Goal: Transaction & Acquisition: Book appointment/travel/reservation

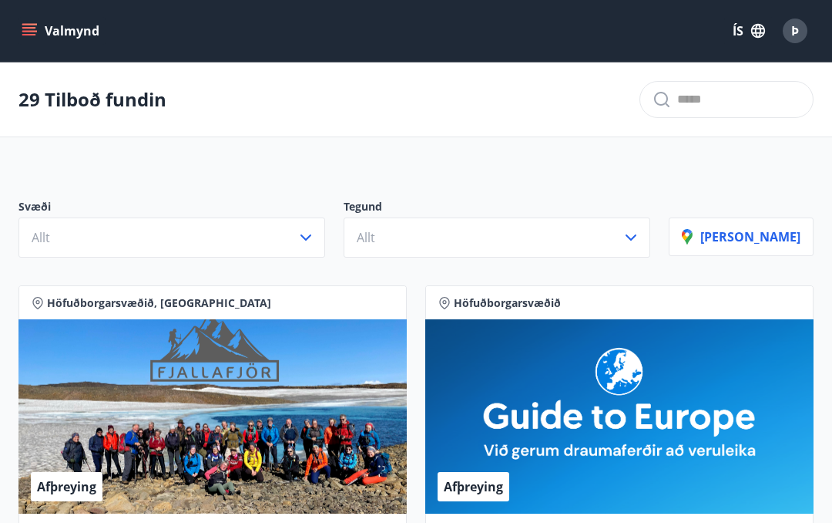
click at [315, 239] on icon "button" at bounding box center [306, 237] width 18 height 18
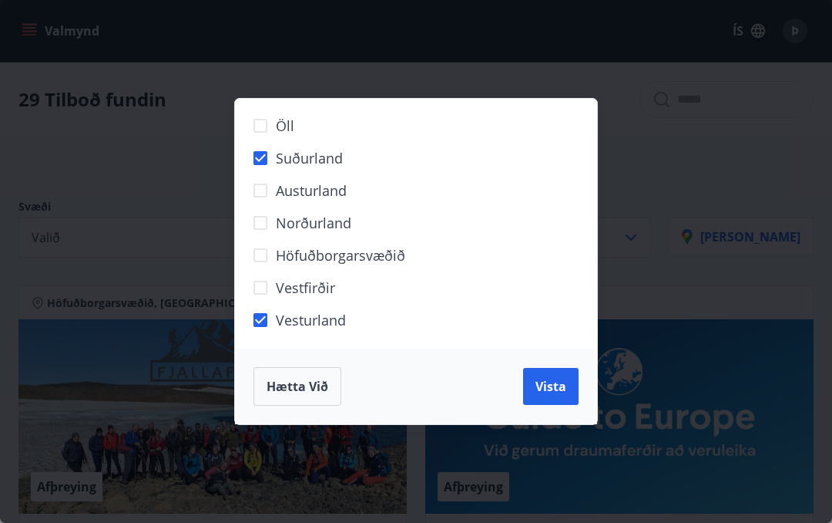
click at [559, 396] on button "Vista" at bounding box center [550, 386] width 55 height 37
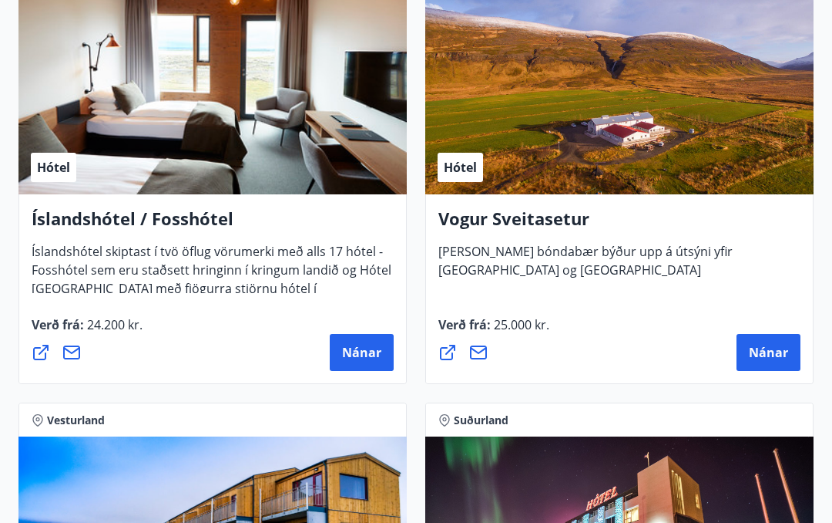
scroll to position [1269, 0]
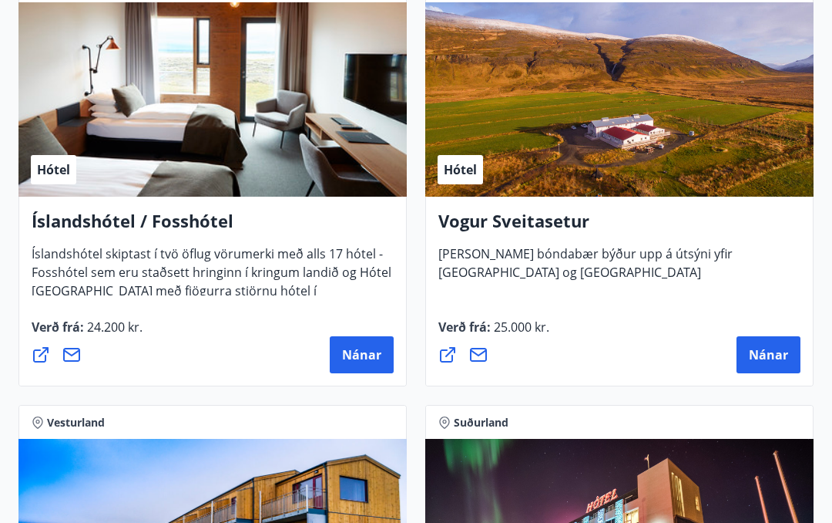
click at [376, 367] on button "Nánar" at bounding box center [362, 354] width 64 height 37
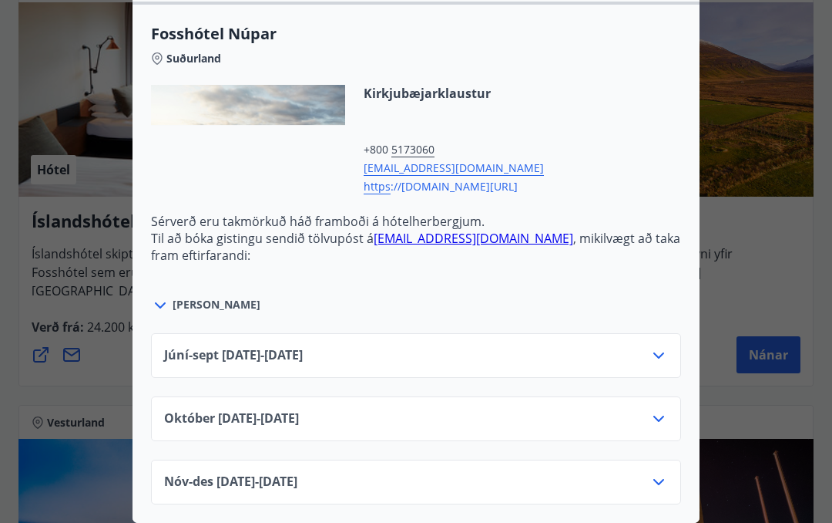
scroll to position [2643, 0]
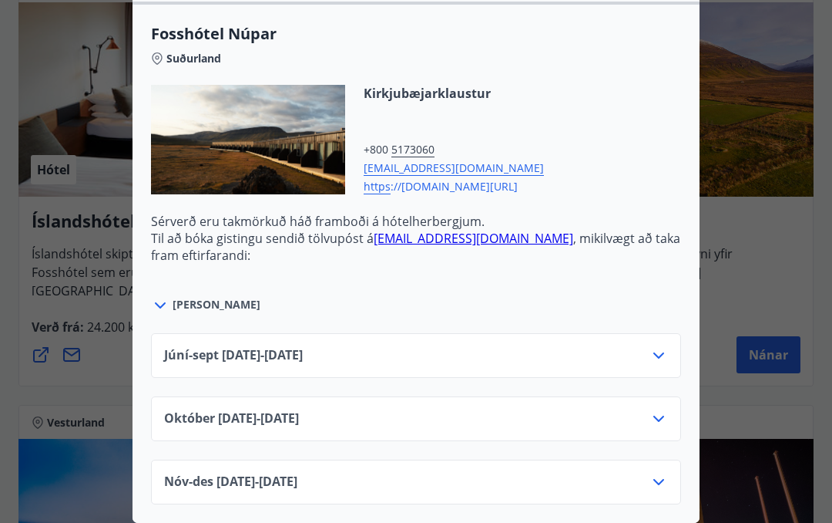
click at [791, 229] on div at bounding box center [416, 261] width 832 height 523
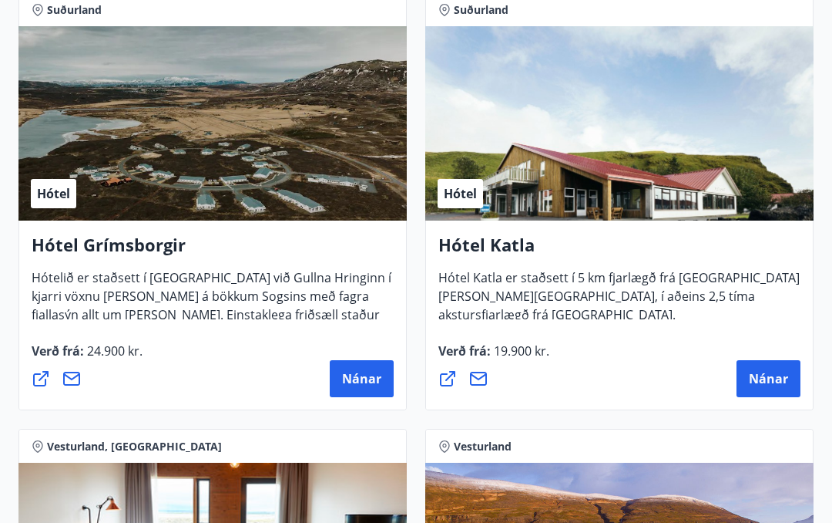
scroll to position [808, 0]
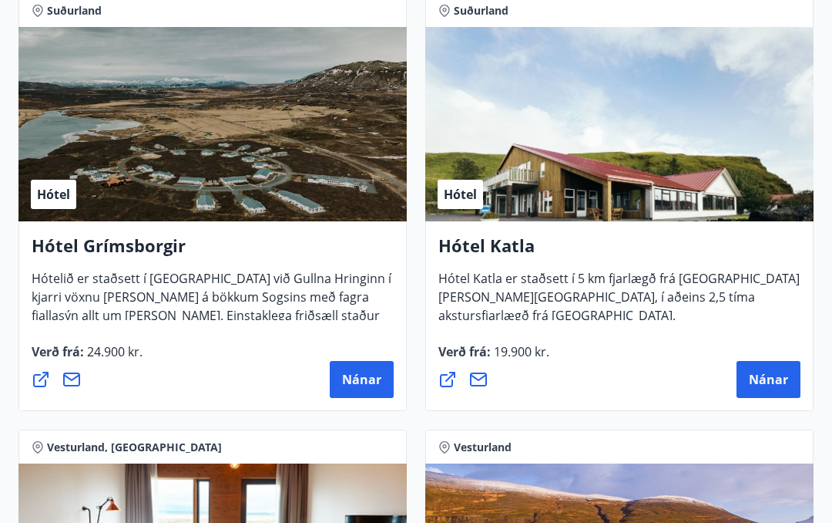
click at [369, 387] on span "Nánar" at bounding box center [361, 379] width 39 height 17
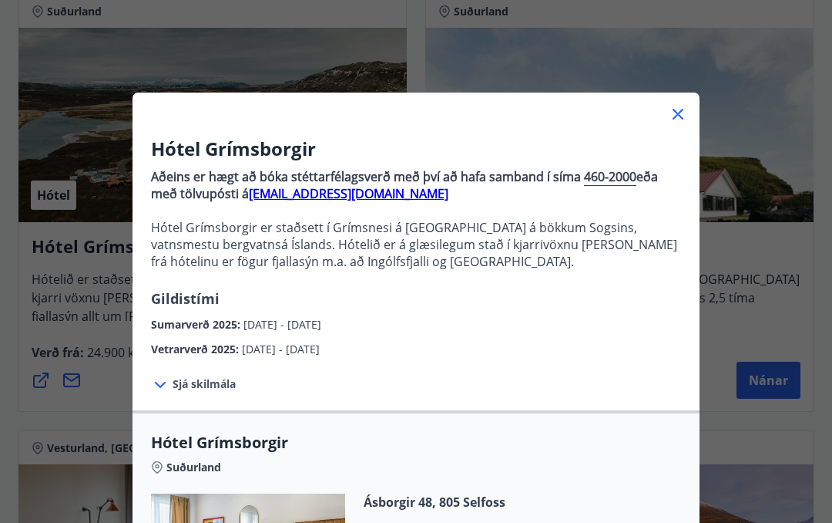
scroll to position [0, 0]
click at [685, 114] on icon at bounding box center [678, 114] width 18 height 18
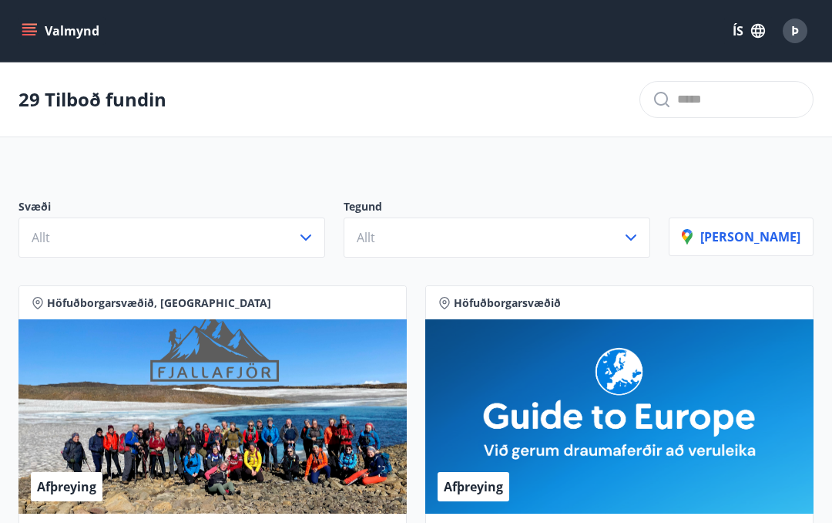
click at [315, 243] on icon "button" at bounding box center [306, 237] width 18 height 18
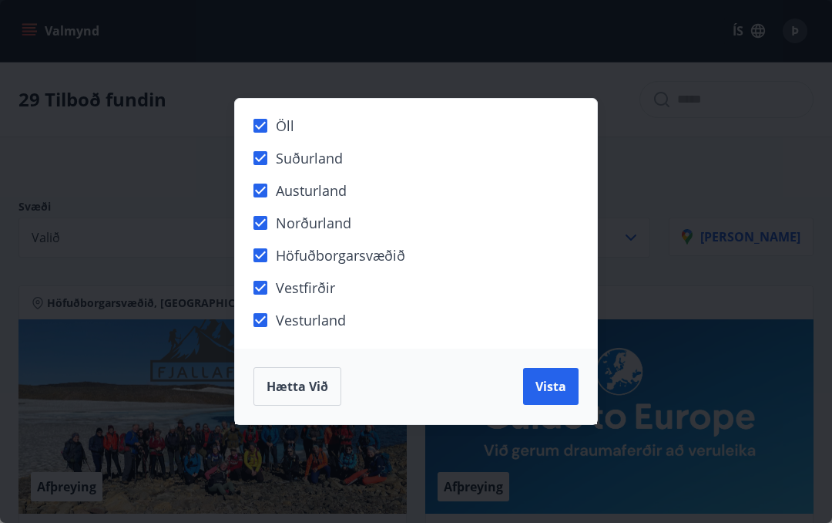
click at [570, 394] on button "Vista" at bounding box center [550, 386] width 55 height 37
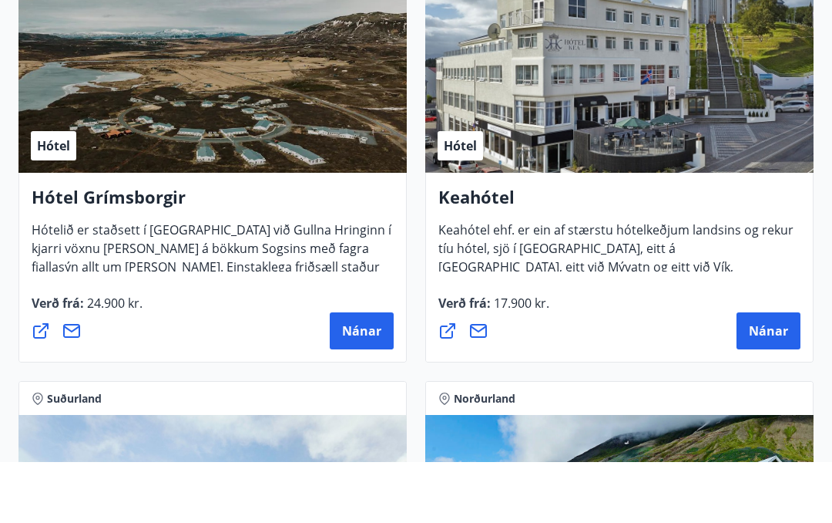
scroll to position [1272, 0]
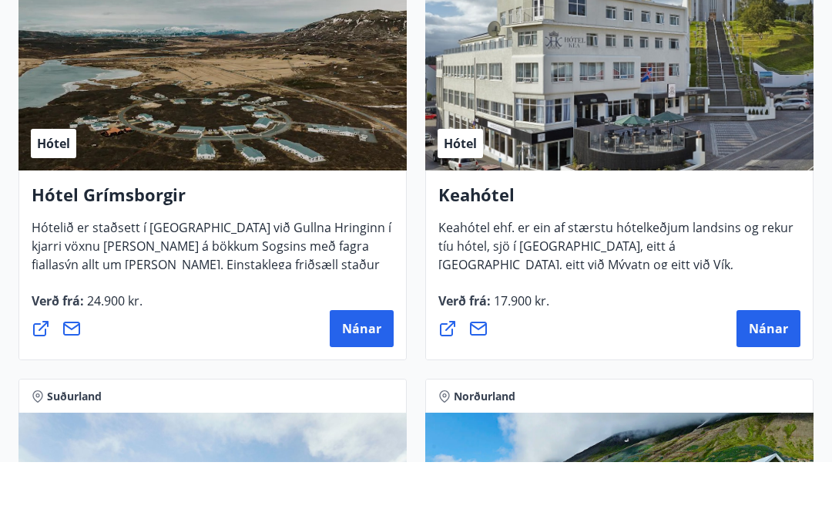
click at [783, 381] on span "Nánar" at bounding box center [768, 389] width 39 height 17
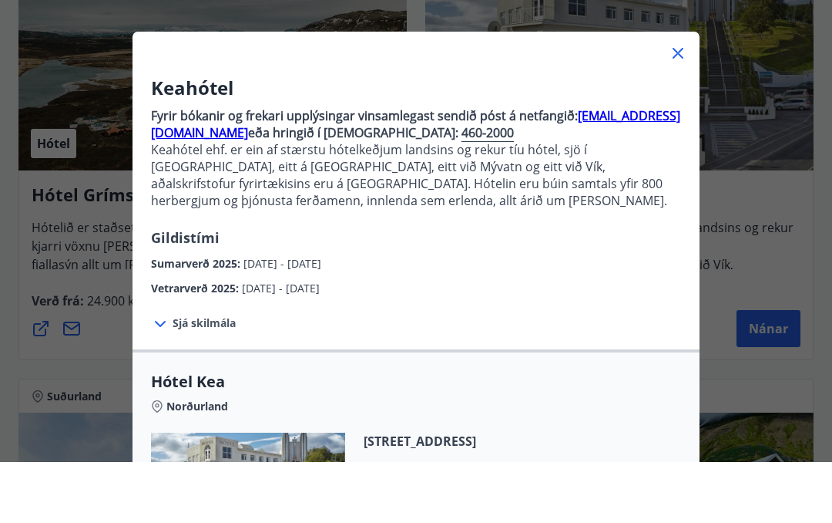
scroll to position [0, 0]
click at [783, 291] on div "Keahótel Fyrir bókanir og frekari upplýsingar vinsamlegast sendið póst á netfan…" at bounding box center [416, 261] width 832 height 523
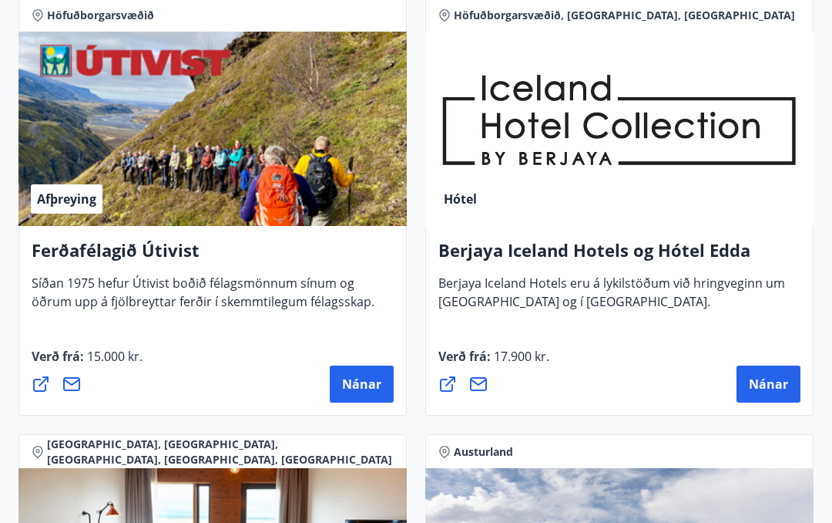
scroll to position [2586, 0]
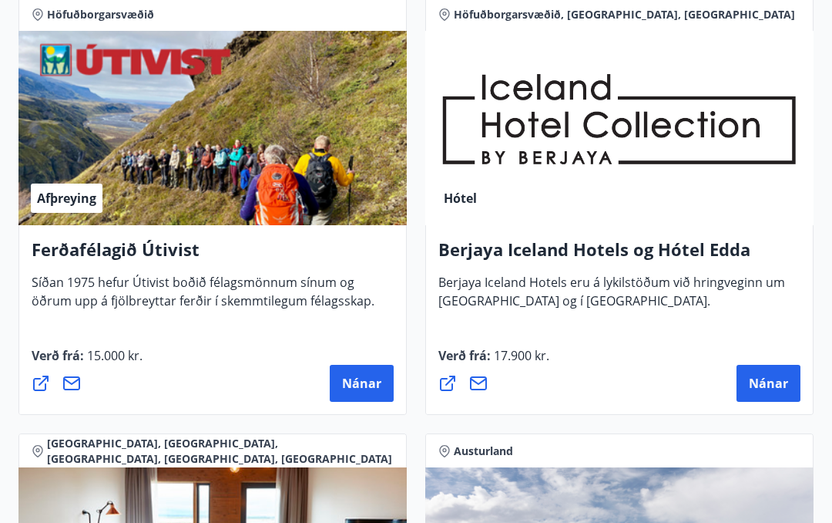
click at [785, 375] on span "Nánar" at bounding box center [768, 383] width 39 height 17
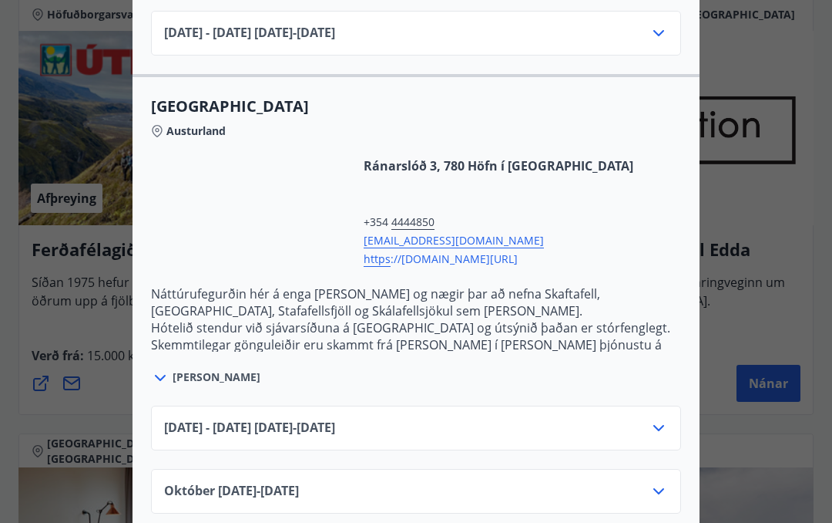
scroll to position [2391, 0]
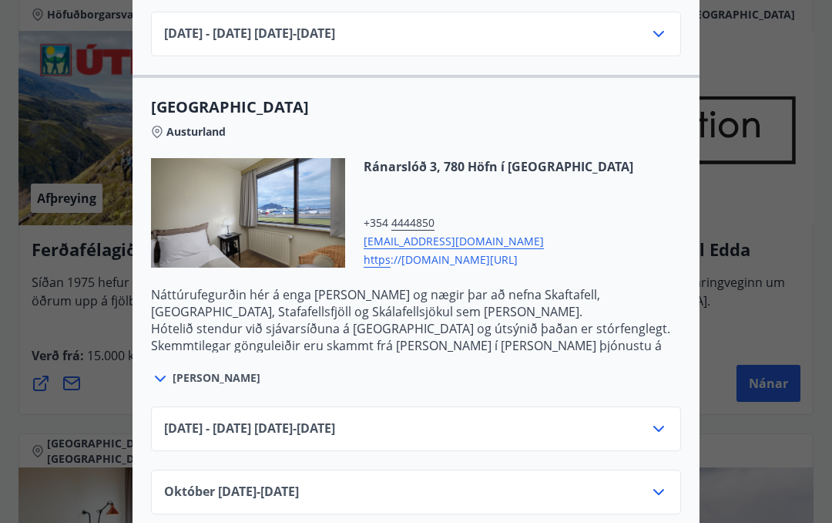
click at [196, 320] on p "Hótelið stendur við sjávarsíðuna á [GEOGRAPHIC_DATA] og útsýnið þaðan er stórfe…" at bounding box center [416, 345] width 530 height 51
click at [165, 320] on p "Hótelið stendur við sjávarsíðuna á [GEOGRAPHIC_DATA] og útsýnið þaðan er stórfe…" at bounding box center [416, 345] width 530 height 51
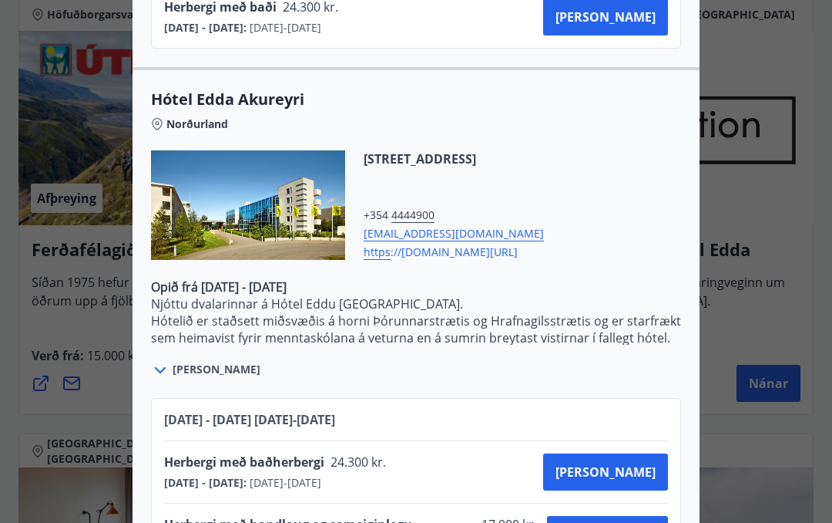
scroll to position [3375, 0]
click at [808, 217] on div at bounding box center [416, 261] width 832 height 523
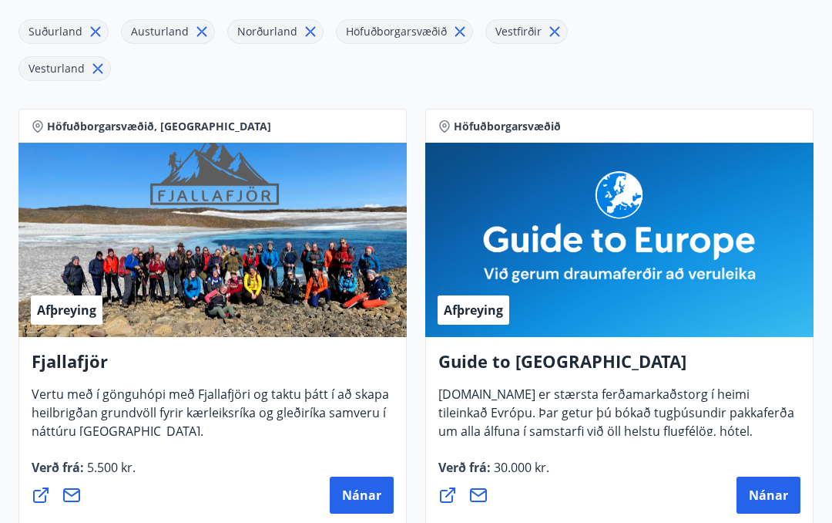
scroll to position [0, 0]
